Goal: Task Accomplishment & Management: Manage account settings

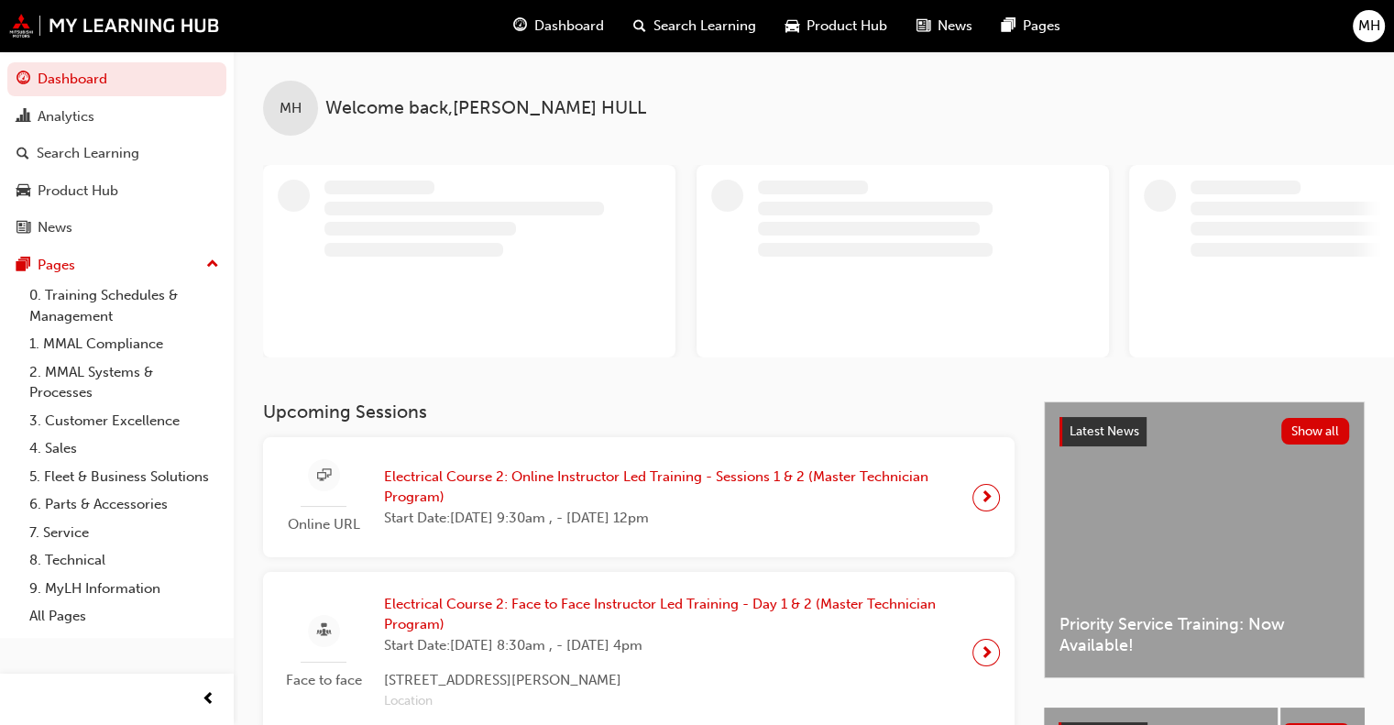
click at [1361, 23] on span "MH" at bounding box center [1369, 26] width 22 height 21
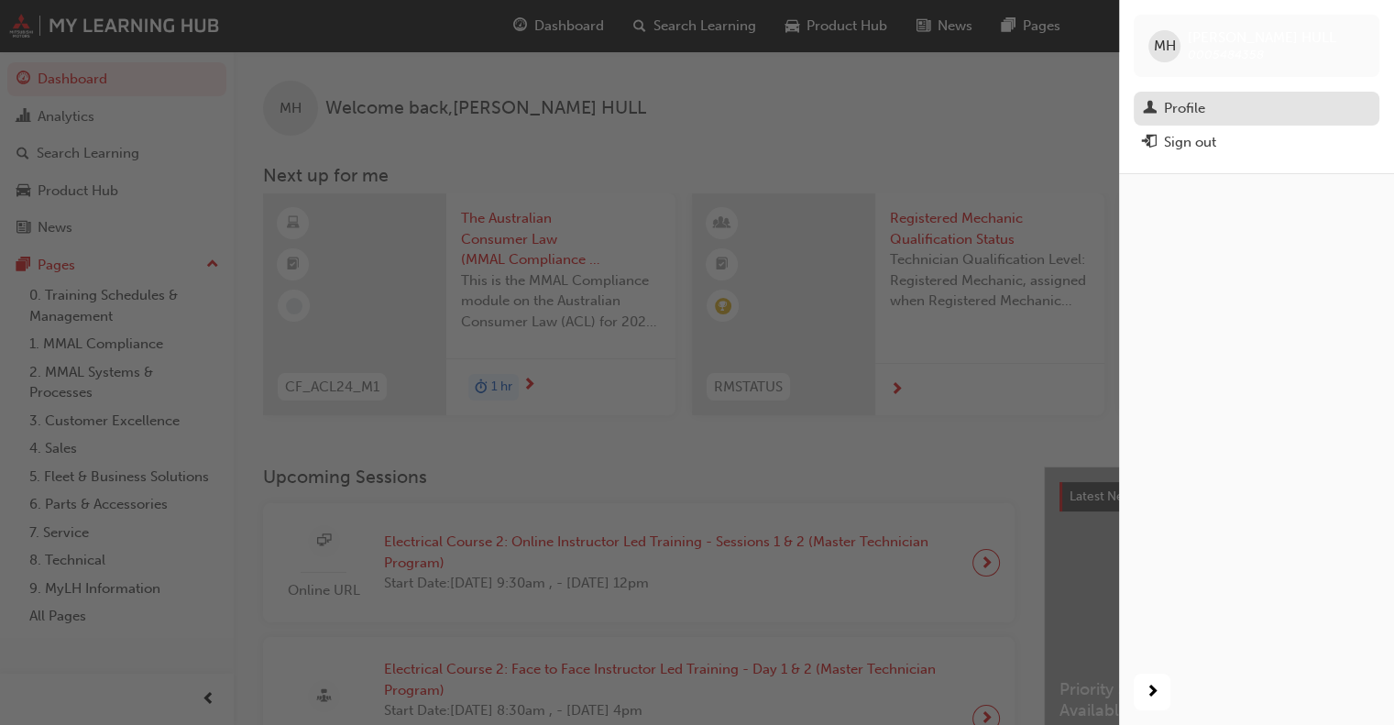
click at [1187, 112] on div "Profile" at bounding box center [1184, 108] width 41 height 21
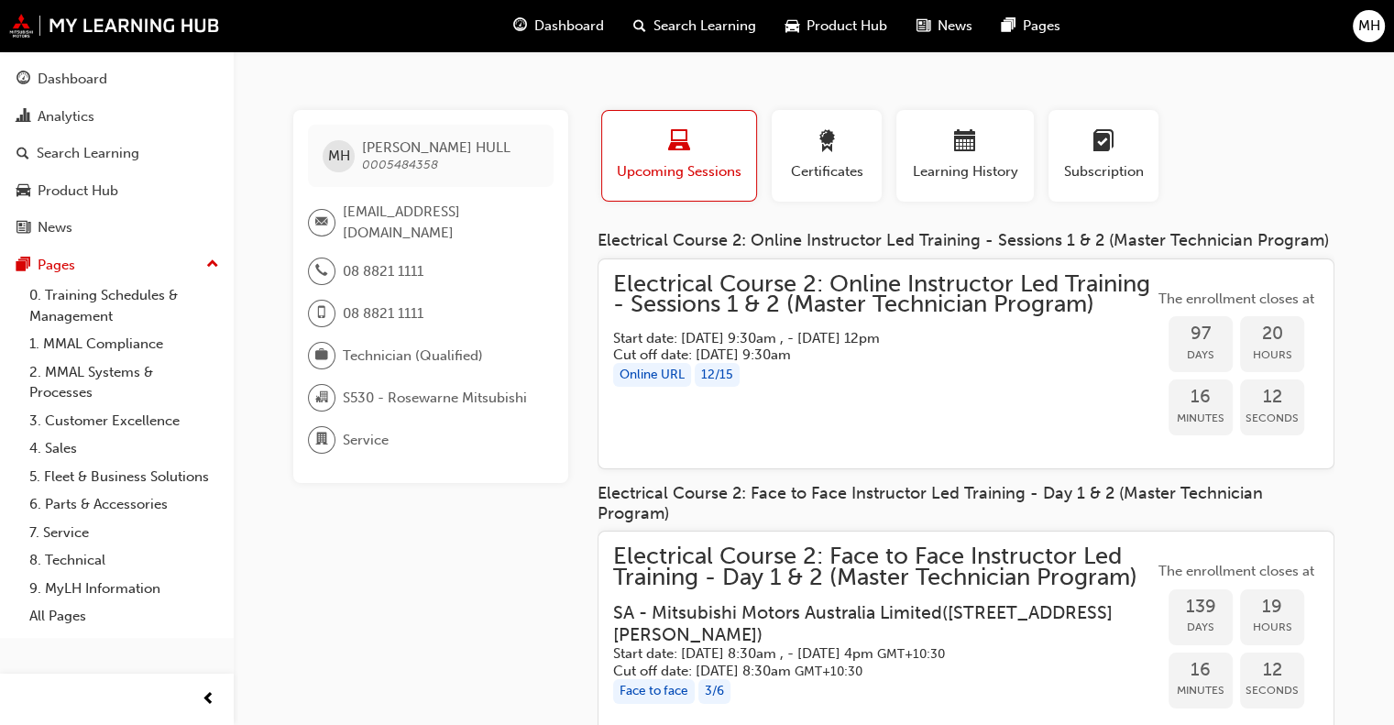
click at [1360, 20] on span "MH" at bounding box center [1369, 26] width 22 height 21
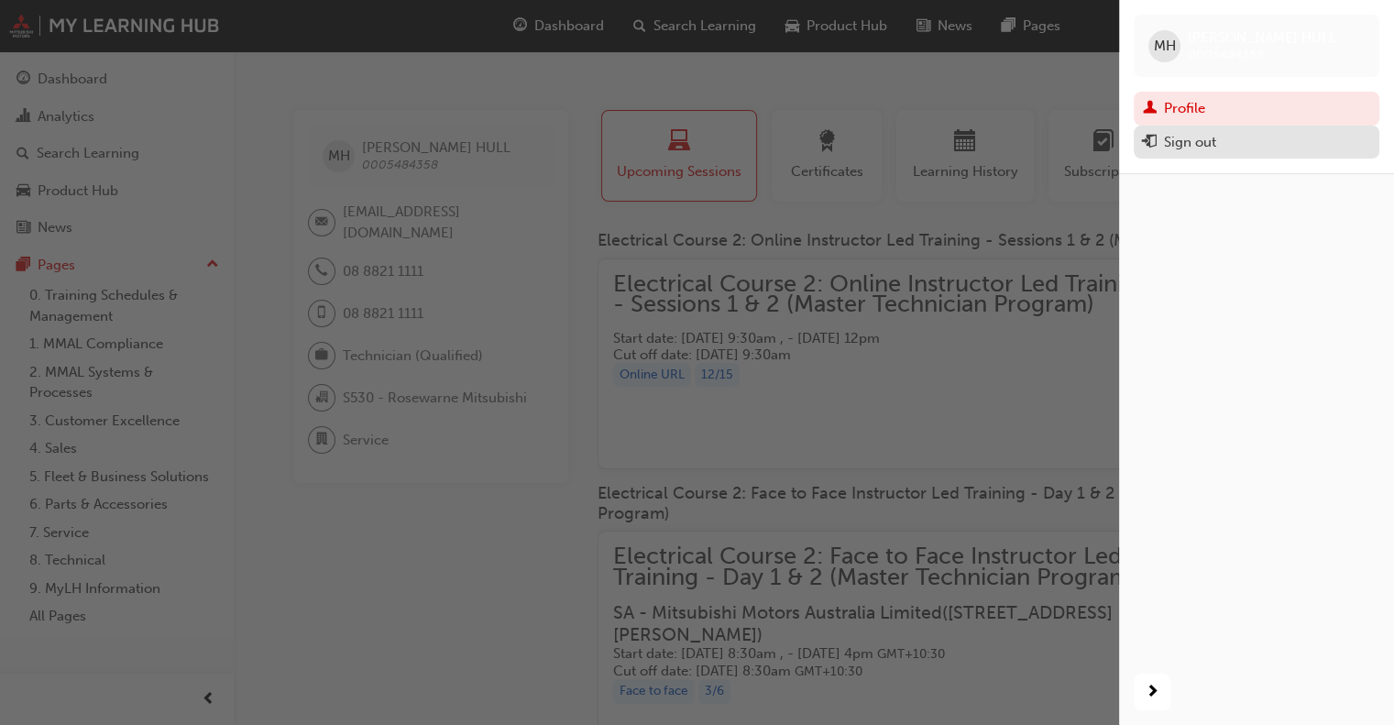
click at [1259, 149] on div "Sign out" at bounding box center [1256, 142] width 227 height 23
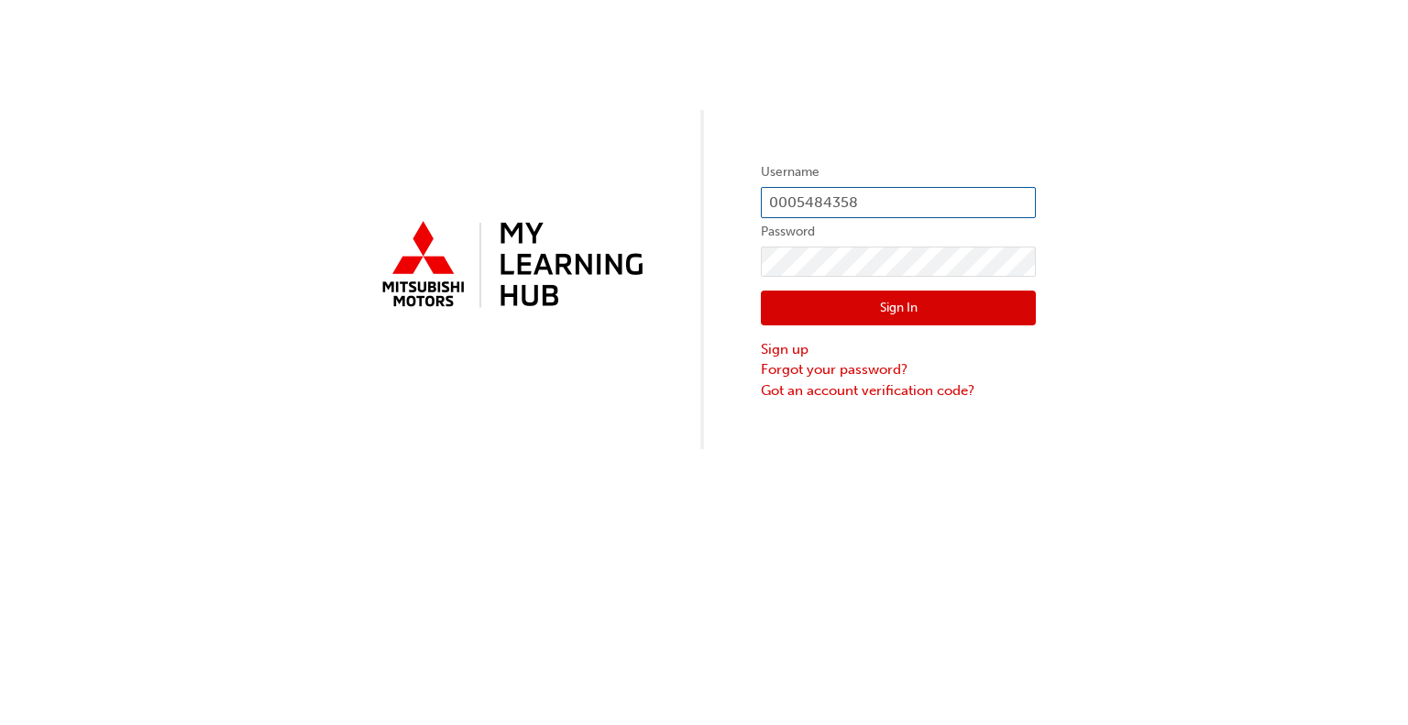
click at [889, 194] on input "0005484358" at bounding box center [898, 202] width 275 height 31
type input "0"
type input "0005299885"
click at [909, 310] on button "Sign In" at bounding box center [898, 307] width 275 height 35
